Goal: Transaction & Acquisition: Purchase product/service

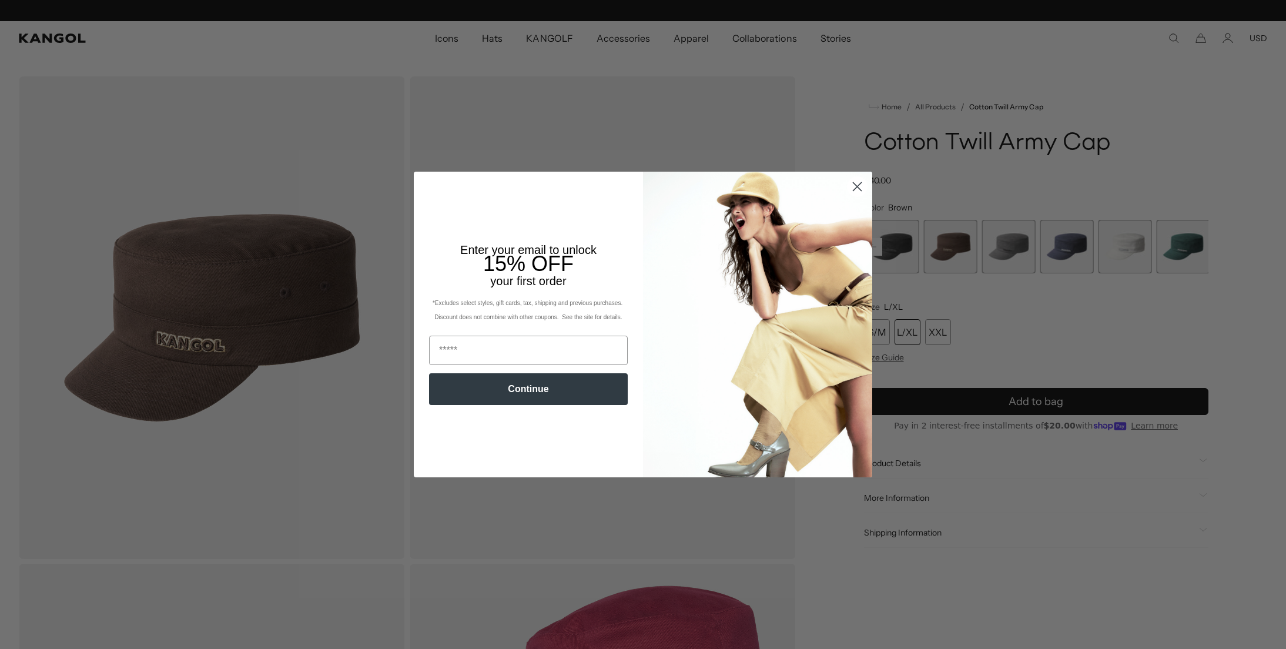
scroll to position [0, 242]
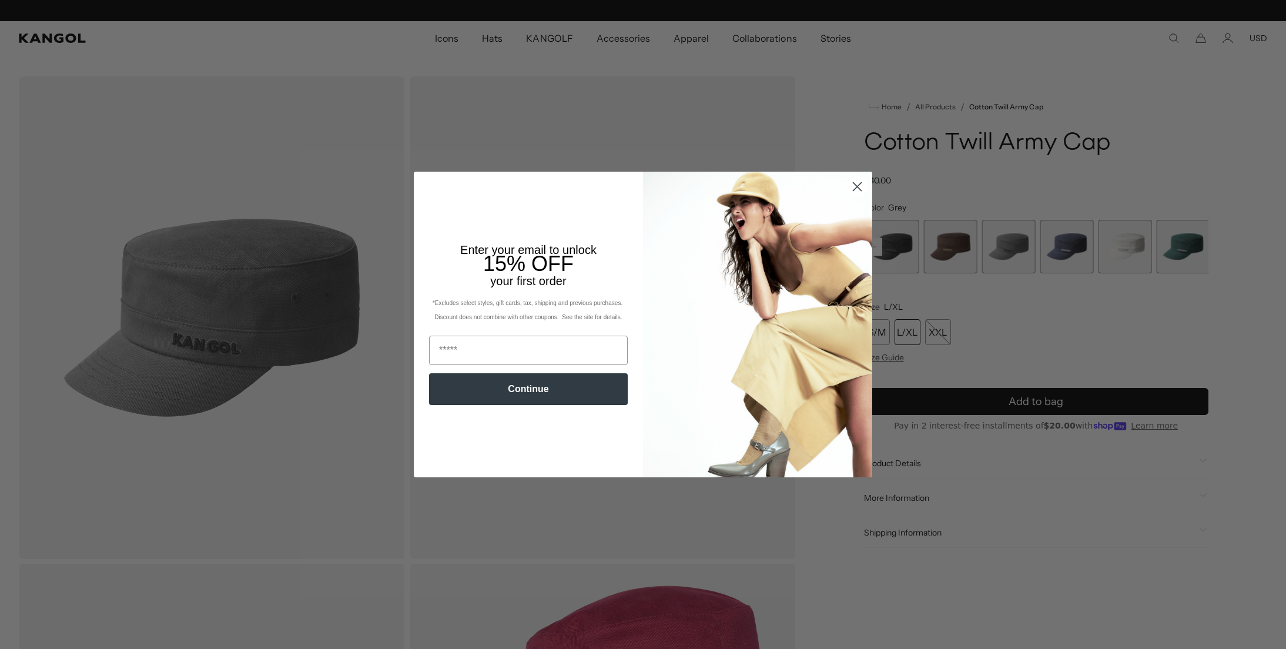
scroll to position [0, 242]
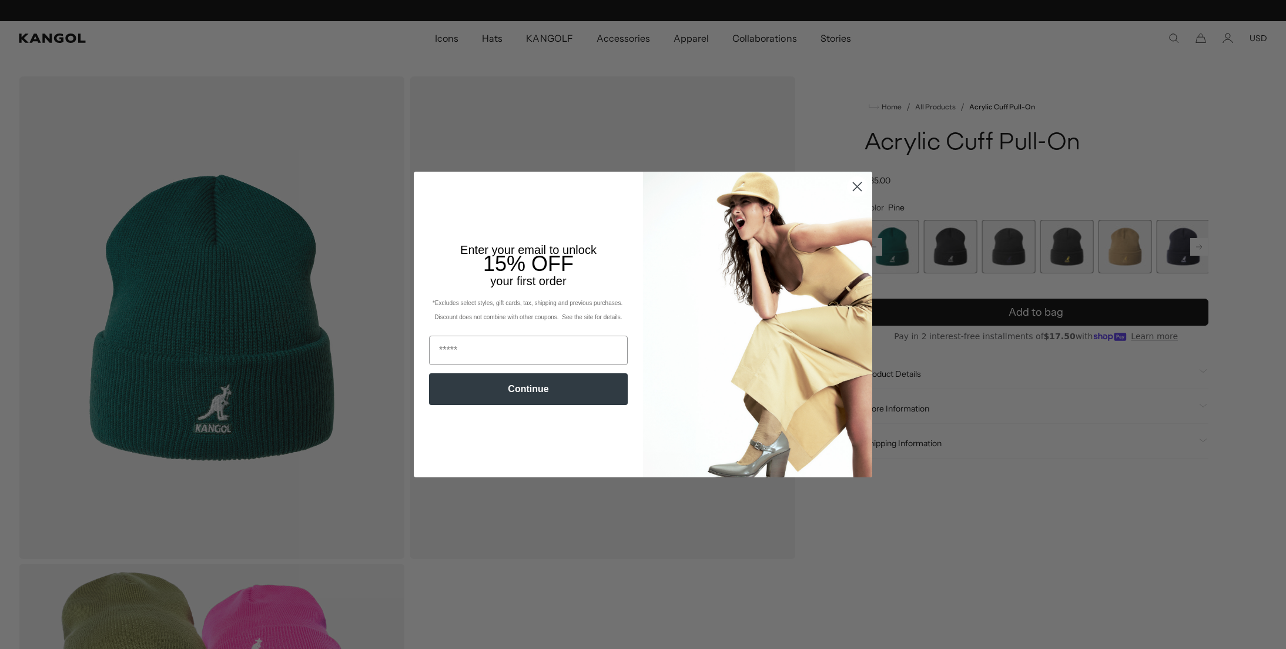
scroll to position [0, 242]
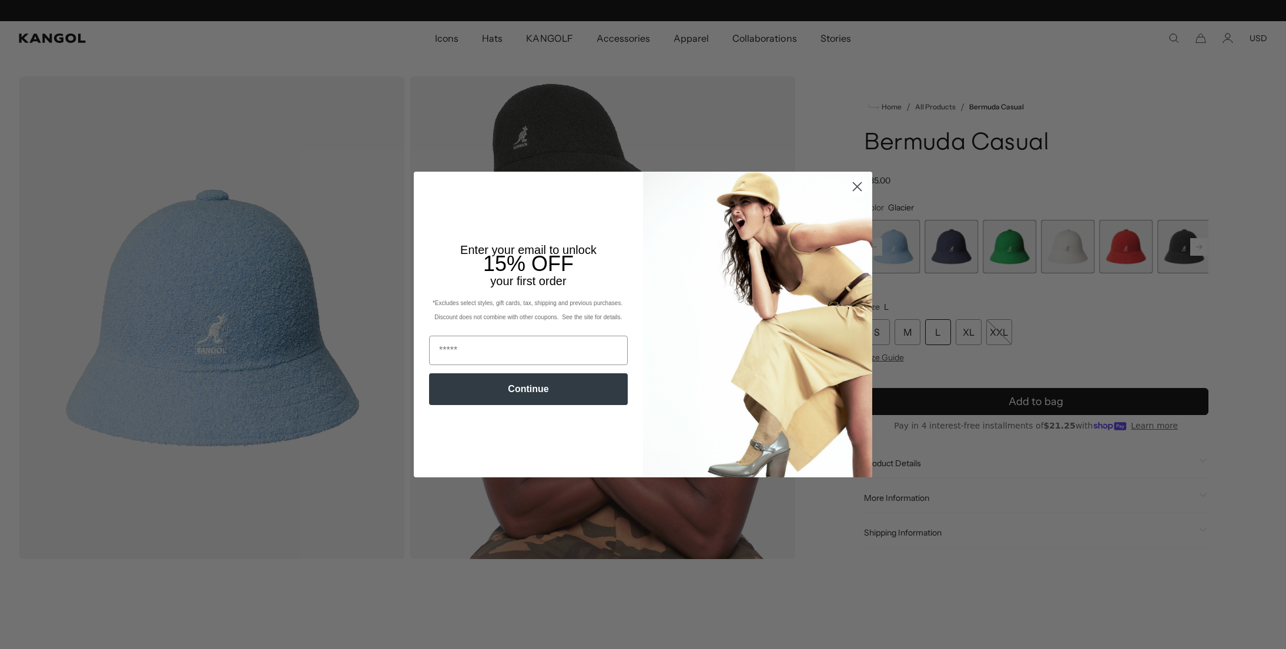
scroll to position [0, 242]
